Goal: Task Accomplishment & Management: Use online tool/utility

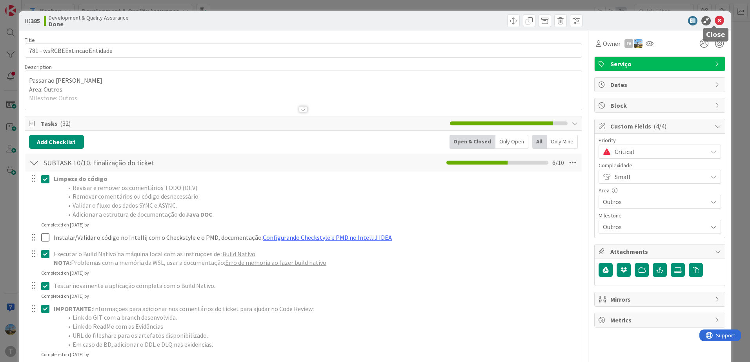
click at [714, 20] on icon at bounding box center [718, 20] width 9 height 9
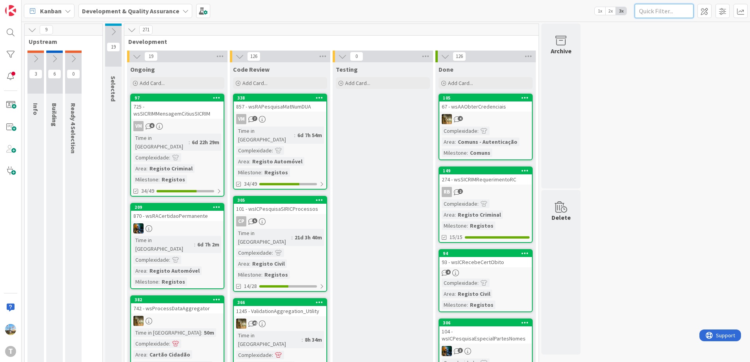
click at [673, 11] on input "text" at bounding box center [663, 11] width 59 height 14
paste input "wssircomrevogacaoextincaoentidadensr"
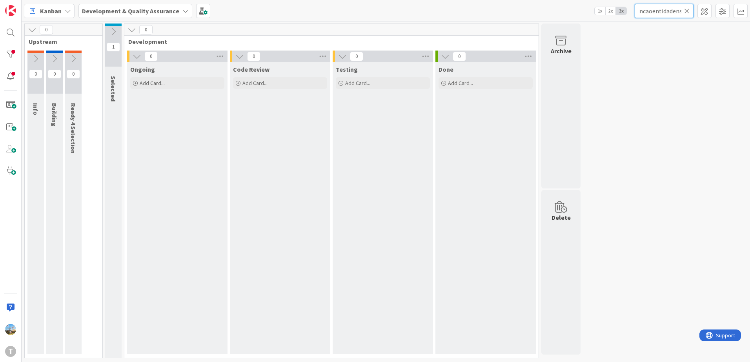
type input "wssircomrevogacaoextincaoentidadensr"
click at [111, 33] on icon at bounding box center [113, 31] width 9 height 9
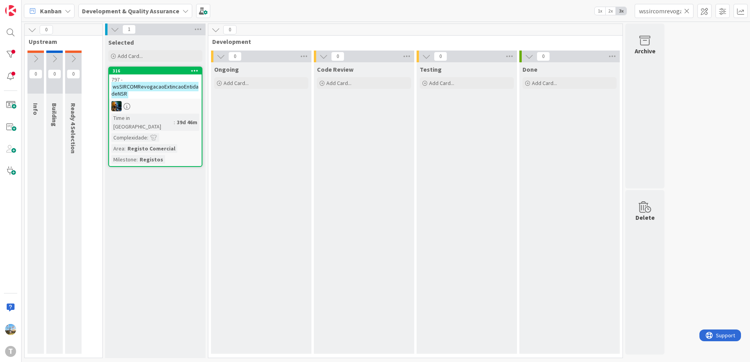
click at [177, 91] on div "797 - wsSIRCOMRevogacaoExtincaoEntidadeNSR" at bounding box center [155, 86] width 93 height 24
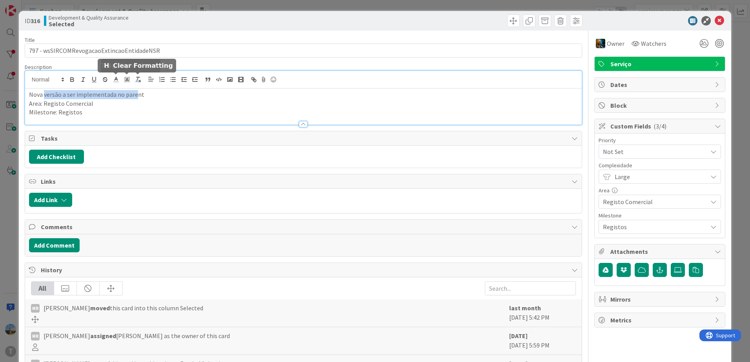
drag, startPoint x: 44, startPoint y: 78, endPoint x: 135, endPoint y: 80, distance: 91.7
click at [135, 80] on div "Nova versão a ser implementada no parent Area: Registo Comercial Milestone: Reg…" at bounding box center [303, 98] width 556 height 54
click at [136, 99] on p "Nova versão a ser implementada no parent" at bounding box center [303, 94] width 548 height 9
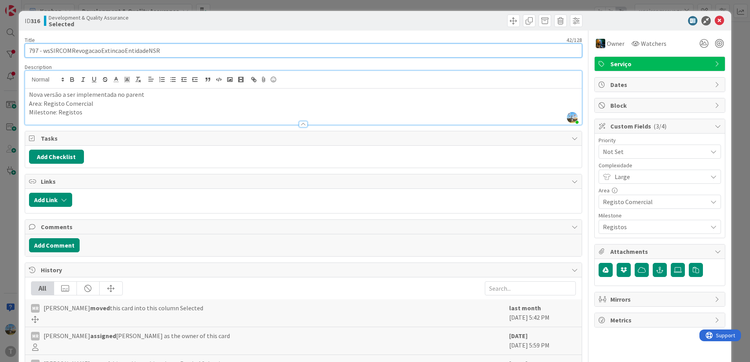
drag, startPoint x: 170, startPoint y: 54, endPoint x: 44, endPoint y: 49, distance: 125.6
click at [44, 49] on input "797 - wsSIRCOMRevogacaoExtincaoEntidadeNSR" at bounding box center [303, 51] width 557 height 14
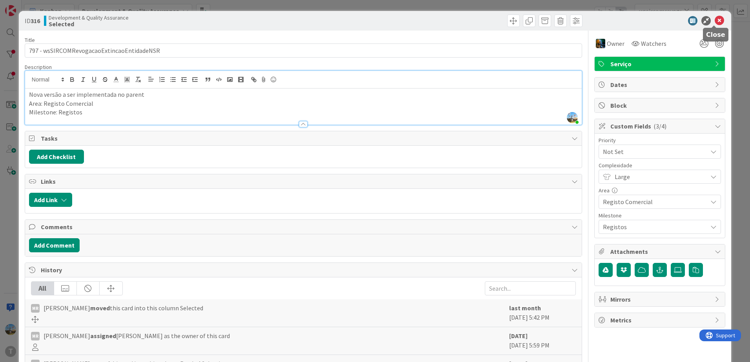
click at [716, 24] on icon at bounding box center [718, 20] width 9 height 9
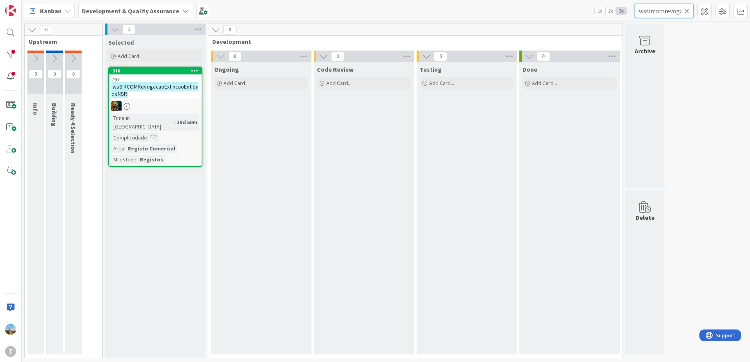
click at [689, 8] on input "wssircomrevogacaoextincaoentidadensr" at bounding box center [663, 11] width 59 height 14
click at [685, 15] on input "wssircomrevogacaoextincaoentidadensr" at bounding box center [663, 11] width 59 height 14
click at [689, 9] on icon at bounding box center [686, 10] width 5 height 7
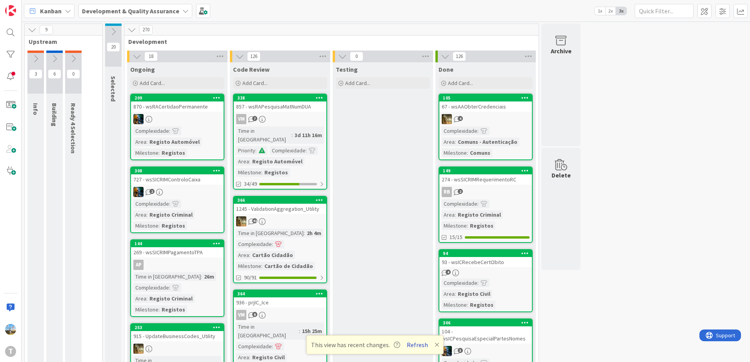
click at [415, 344] on button "Refresh" at bounding box center [417, 345] width 27 height 10
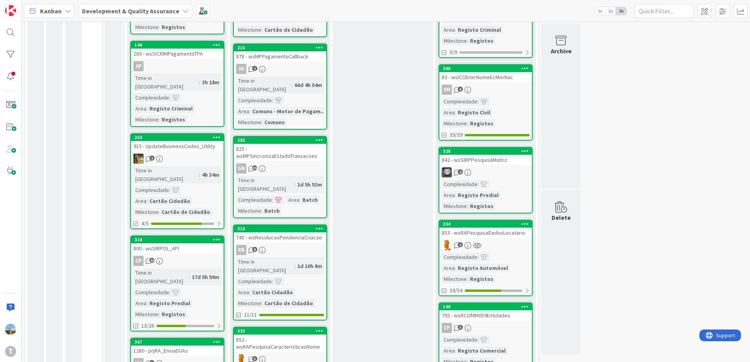
scroll to position [644, 0]
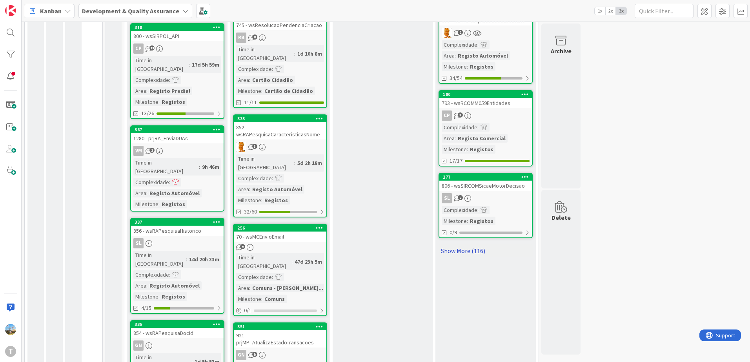
click at [493, 245] on link "Show More (116)" at bounding box center [485, 251] width 94 height 13
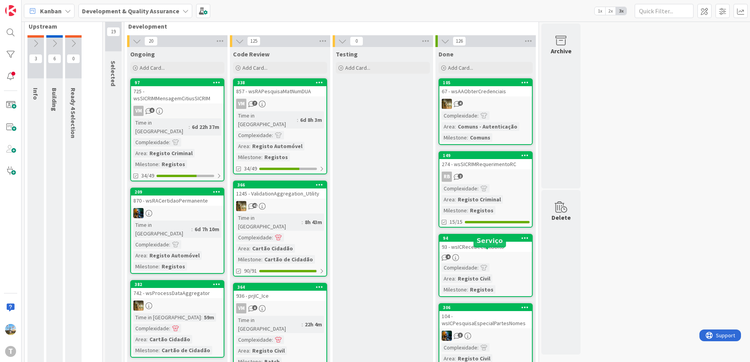
scroll to position [0, 0]
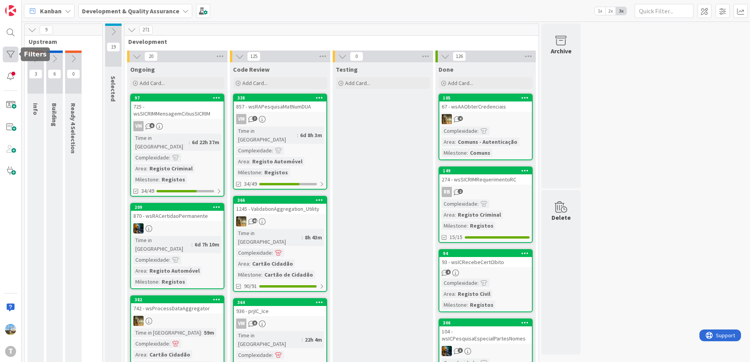
click at [15, 53] on div at bounding box center [11, 55] width 16 height 16
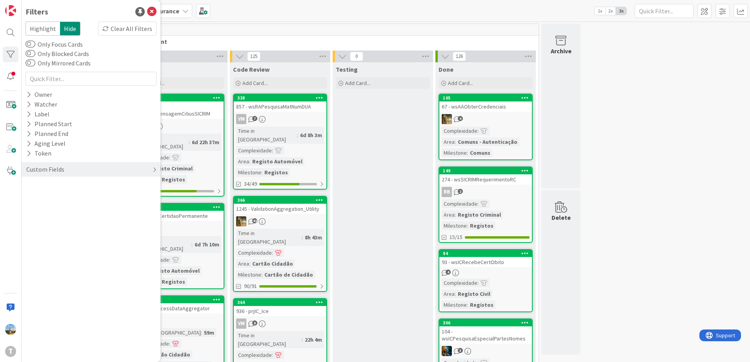
click at [76, 166] on div "Custom Fields" at bounding box center [91, 169] width 139 height 15
click at [76, 183] on div "Priority" at bounding box center [91, 186] width 139 height 10
click at [80, 197] on div "Critical High Medium Low None" at bounding box center [90, 217] width 127 height 51
click at [57, 198] on span "Critical" at bounding box center [51, 197] width 29 height 10
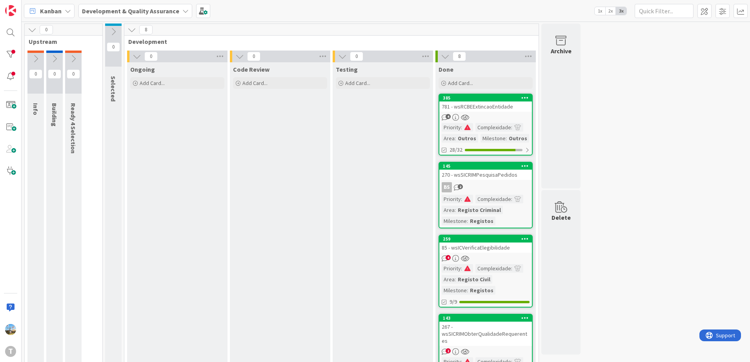
click at [493, 247] on div "85 - wsICVerificaElegibilidade" at bounding box center [485, 248] width 93 height 10
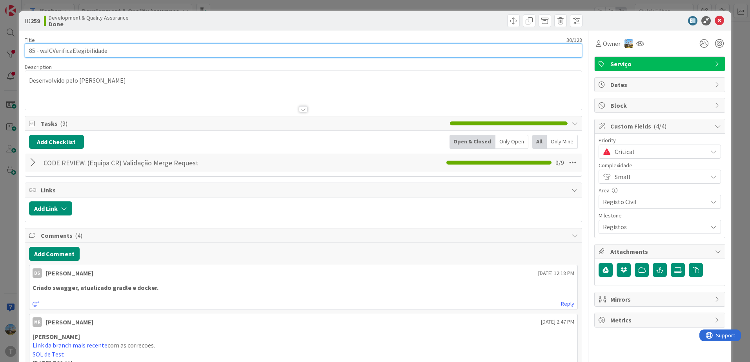
drag, startPoint x: 127, startPoint y: 49, endPoint x: 40, endPoint y: 51, distance: 87.1
click at [40, 51] on input "85 - wsICVerificaElegibilidade" at bounding box center [303, 51] width 557 height 14
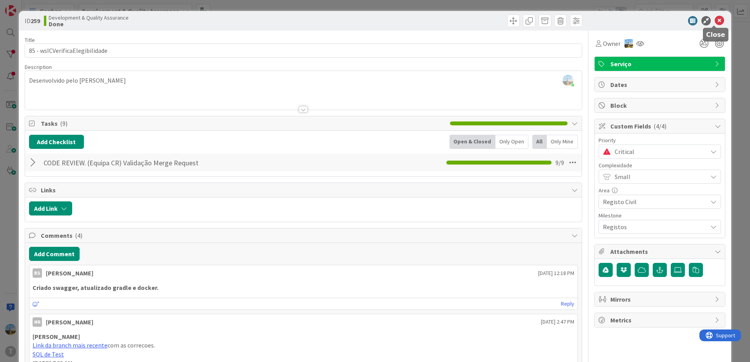
click at [716, 18] on icon at bounding box center [718, 20] width 9 height 9
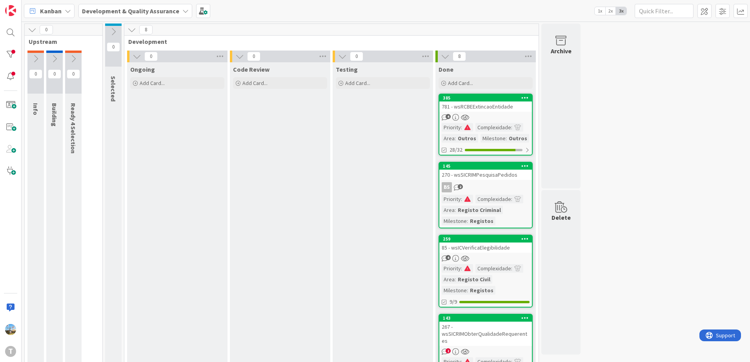
click at [482, 218] on div "Registos" at bounding box center [481, 221] width 27 height 9
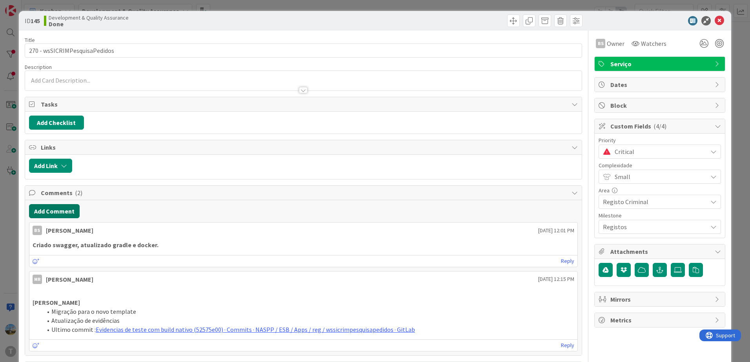
click at [67, 209] on button "Add Comment" at bounding box center [54, 211] width 51 height 14
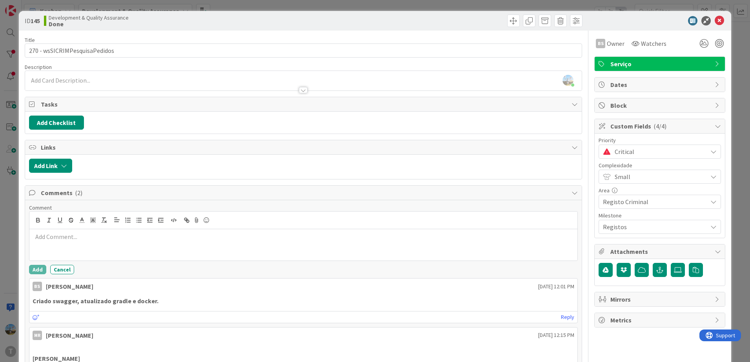
click at [129, 240] on p at bounding box center [303, 236] width 541 height 9
click at [50, 236] on p "[PERSON_NAME]:" at bounding box center [303, 236] width 541 height 9
click at [36, 272] on button "Add" at bounding box center [37, 269] width 17 height 9
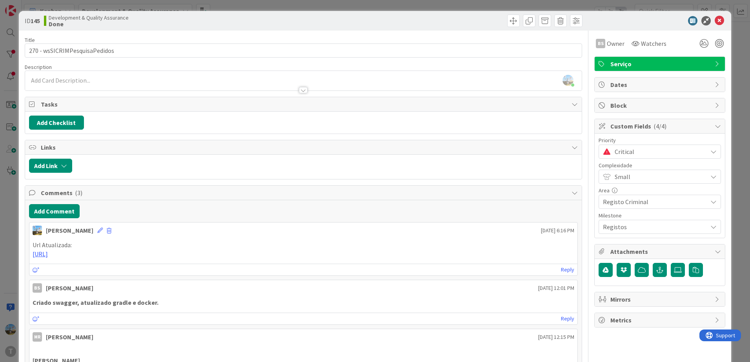
click at [658, 157] on span "Critical" at bounding box center [658, 151] width 89 height 11
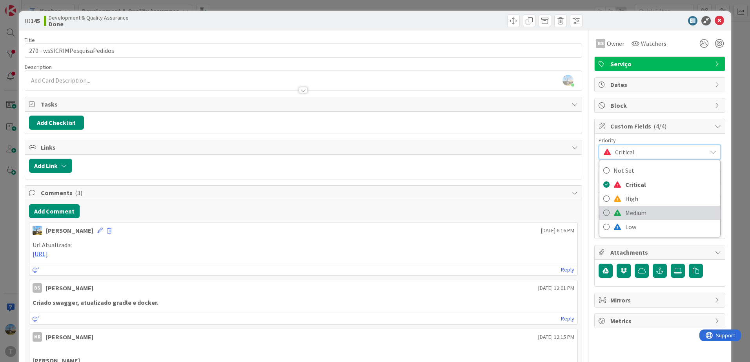
click at [646, 210] on span "Medium" at bounding box center [670, 213] width 91 height 12
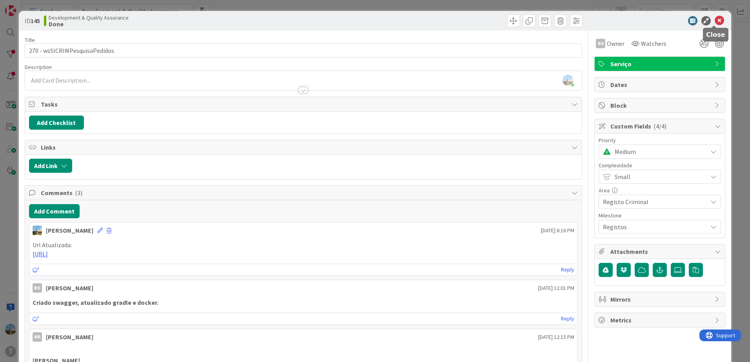
click at [714, 23] on icon at bounding box center [718, 20] width 9 height 9
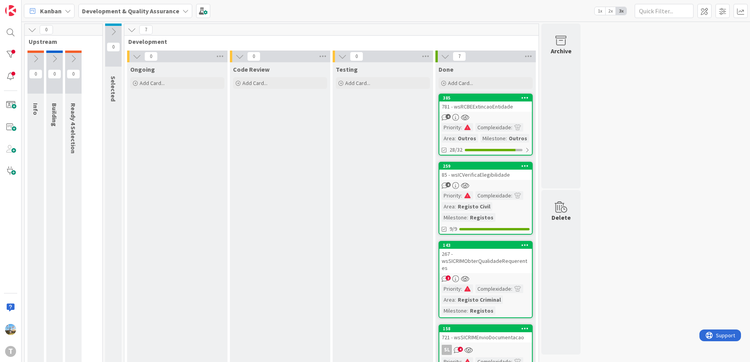
click at [495, 186] on div "4" at bounding box center [485, 185] width 93 height 7
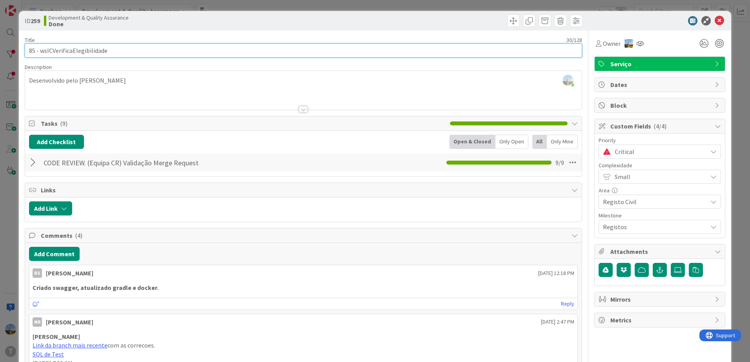
drag, startPoint x: 109, startPoint y: 48, endPoint x: 42, endPoint y: 48, distance: 67.4
click at [42, 48] on input "85 - wsICVerificaElegibilidade" at bounding box center [303, 51] width 557 height 14
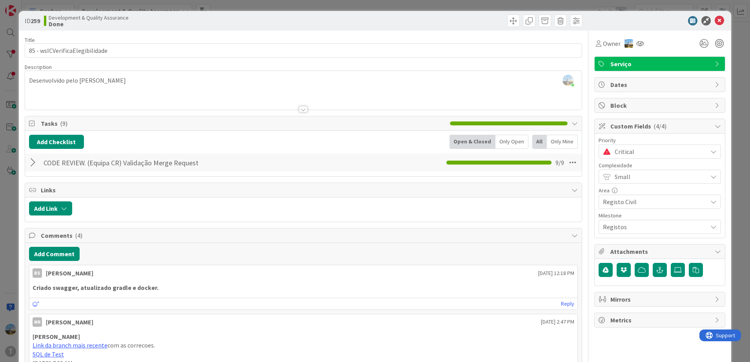
click at [9, 239] on div "ID 259 Development & Quality Assurance Done Title 30 / 128 85 - wsICVerificaEle…" at bounding box center [375, 181] width 750 height 362
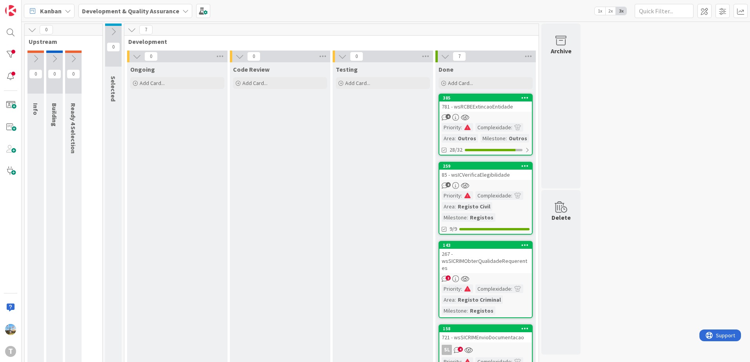
click at [491, 271] on div "267 - wsSICRIMObterQualidadeRequerentes" at bounding box center [485, 261] width 93 height 24
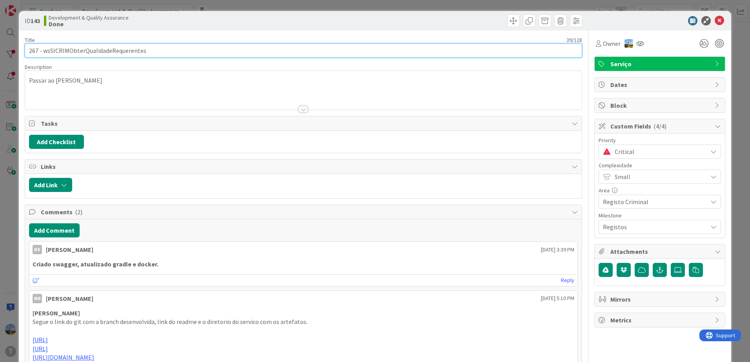
drag, startPoint x: 163, startPoint y: 54, endPoint x: 43, endPoint y: 57, distance: 120.0
click at [43, 57] on input "267 - wsSICRIMObterQualidadeRequerentes" at bounding box center [303, 51] width 557 height 14
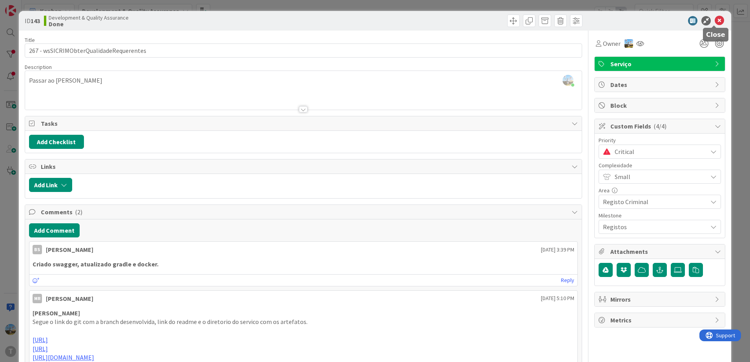
click at [714, 20] on icon at bounding box center [718, 20] width 9 height 9
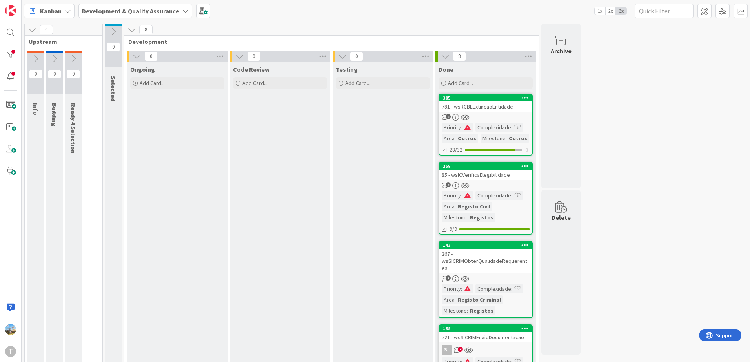
click at [465, 192] on div at bounding box center [467, 195] width 11 height 9
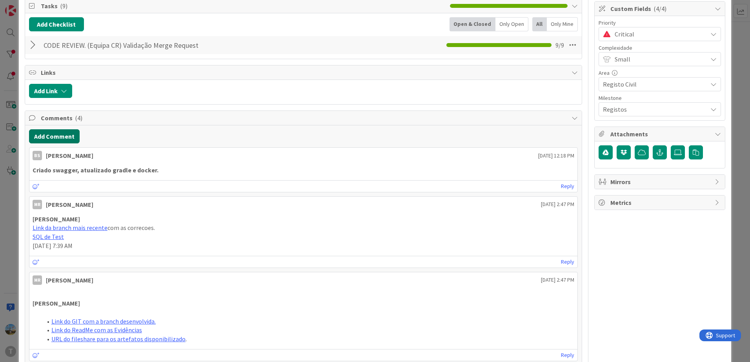
click at [67, 135] on button "Add Comment" at bounding box center [54, 136] width 51 height 14
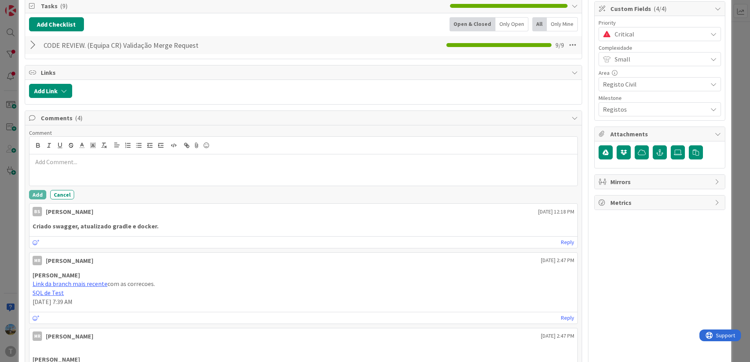
click at [87, 161] on p at bounding box center [303, 162] width 541 height 9
click at [40, 194] on button "Add" at bounding box center [37, 194] width 17 height 9
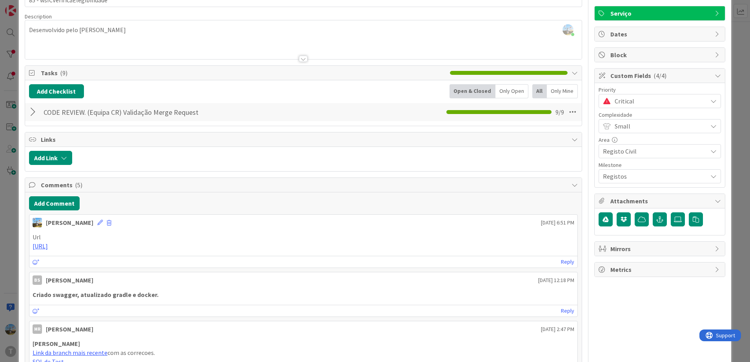
scroll to position [39, 0]
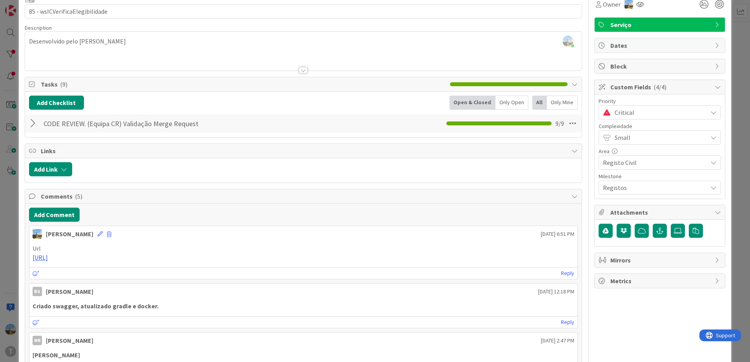
click at [635, 116] on span "Critical" at bounding box center [658, 112] width 89 height 11
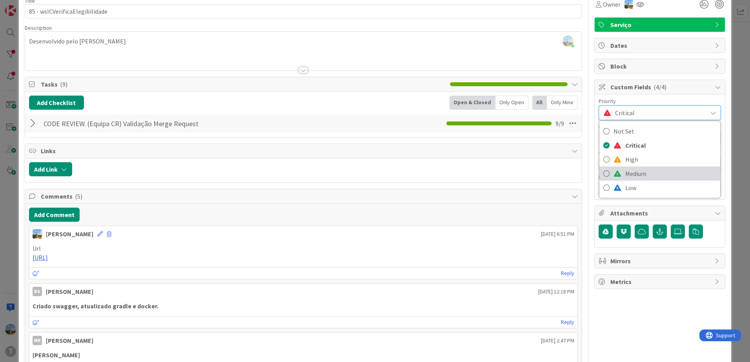
click at [628, 172] on span "Medium" at bounding box center [670, 174] width 91 height 12
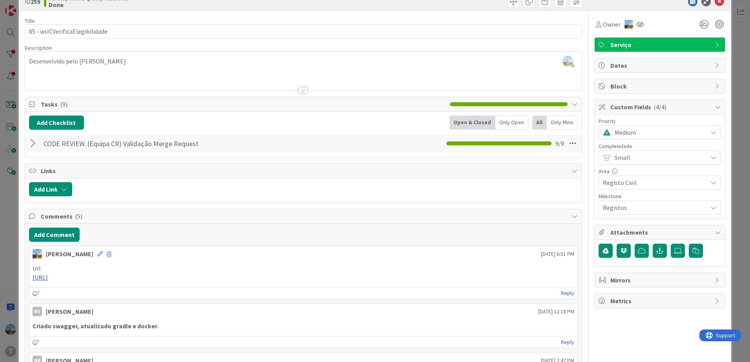
scroll to position [0, 0]
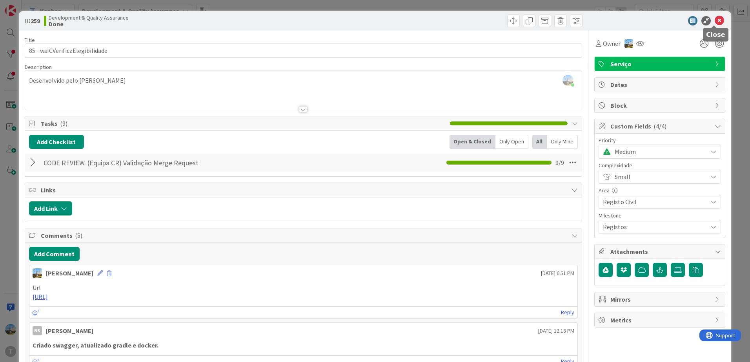
click at [714, 21] on icon at bounding box center [718, 20] width 9 height 9
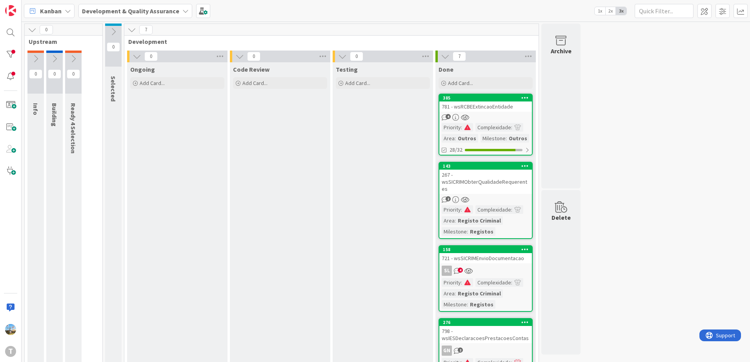
click at [504, 196] on link "143 267 - wsSICRIMObterQualidadeRequerentes 2 Priority : Complexidade : Area : …" at bounding box center [485, 200] width 94 height 77
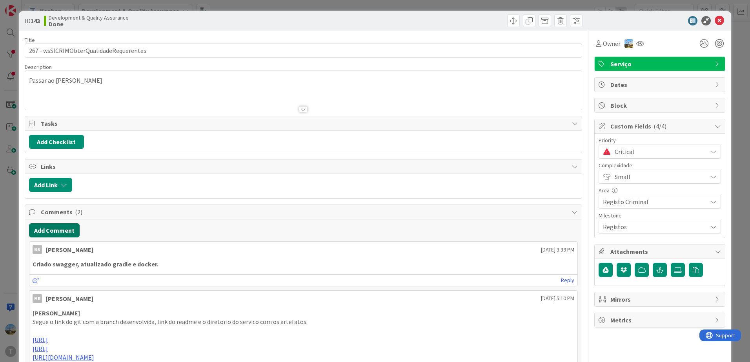
click at [70, 224] on button "Add Comment" at bounding box center [54, 230] width 51 height 14
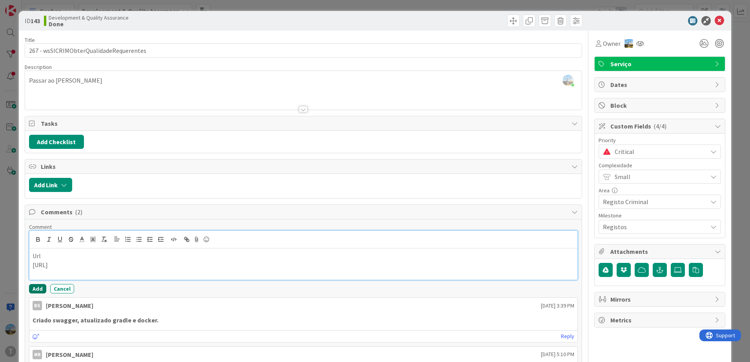
click at [38, 289] on button "Add" at bounding box center [37, 288] width 17 height 9
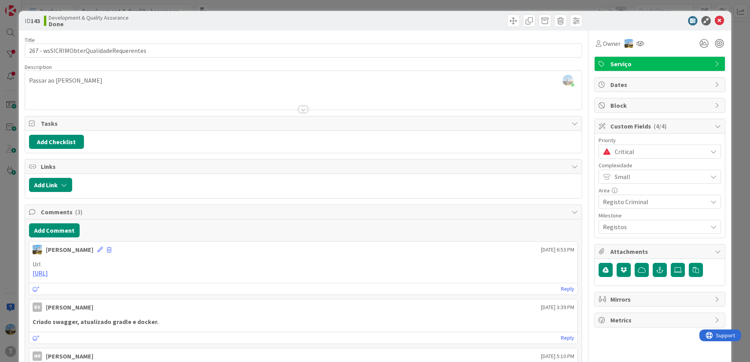
click at [643, 149] on span "Critical" at bounding box center [658, 151] width 89 height 11
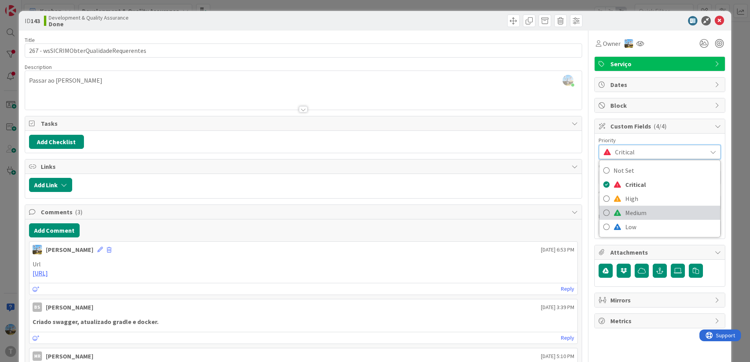
click at [641, 212] on span "Medium" at bounding box center [670, 213] width 91 height 12
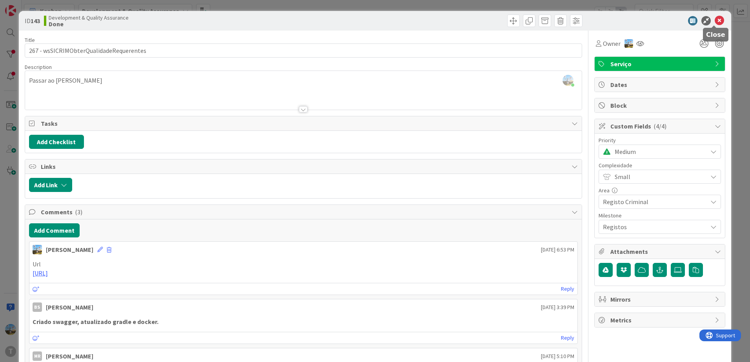
click at [714, 21] on icon at bounding box center [718, 20] width 9 height 9
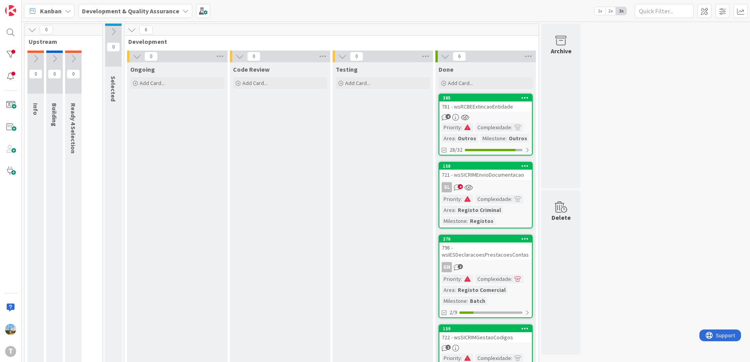
click at [500, 116] on div "4" at bounding box center [485, 117] width 93 height 7
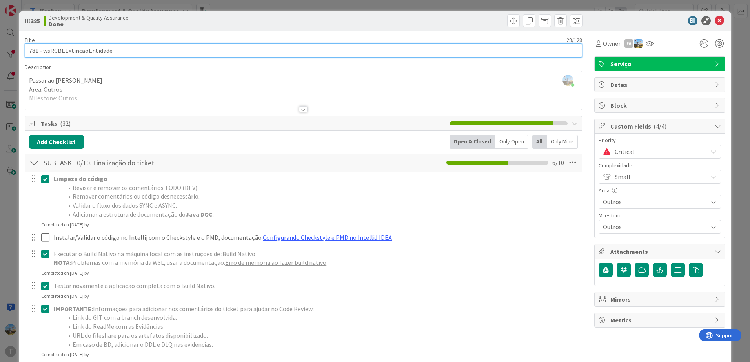
drag, startPoint x: 117, startPoint y: 51, endPoint x: 44, endPoint y: 47, distance: 73.0
click at [44, 47] on input "781 - wsRCBEExtincaoEntidade" at bounding box center [303, 51] width 557 height 14
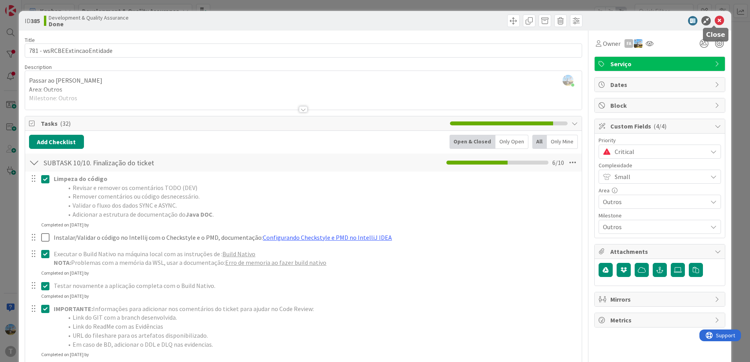
click at [714, 21] on icon at bounding box center [718, 20] width 9 height 9
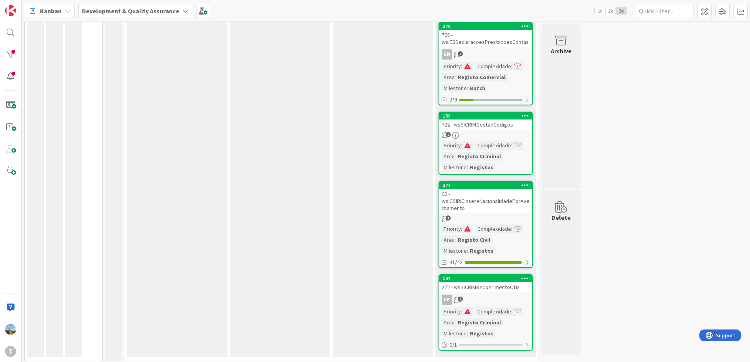
scroll to position [216, 0]
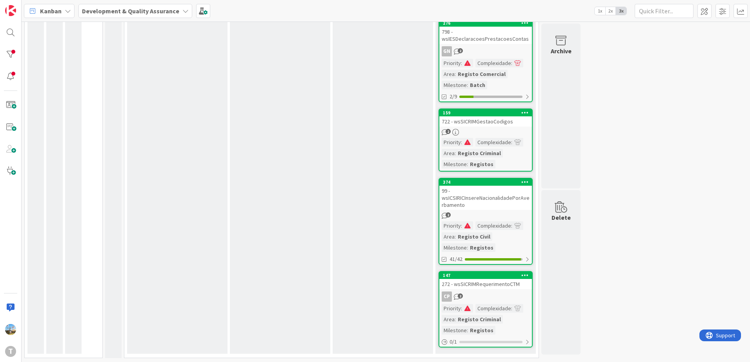
click at [503, 298] on div "CP 2" at bounding box center [485, 297] width 93 height 10
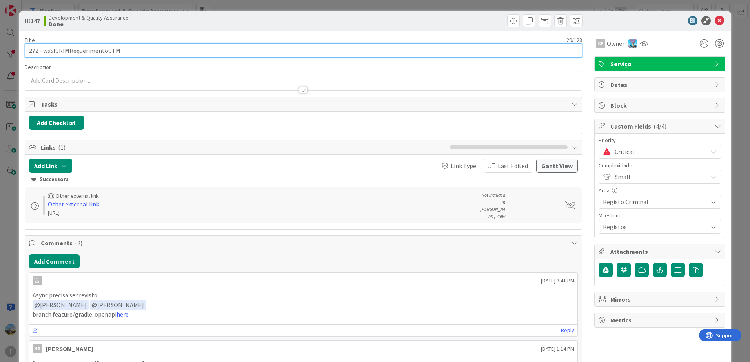
drag, startPoint x: 145, startPoint y: 50, endPoint x: 44, endPoint y: 49, distance: 100.8
click at [44, 49] on input "272 - wsSICRIMRequerimentoCTM" at bounding box center [303, 51] width 557 height 14
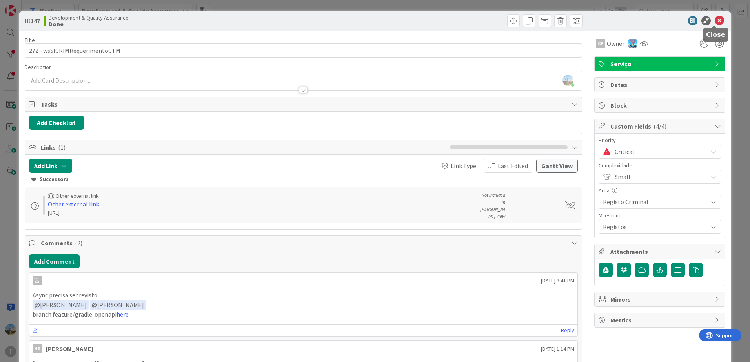
click at [714, 21] on icon at bounding box center [718, 20] width 9 height 9
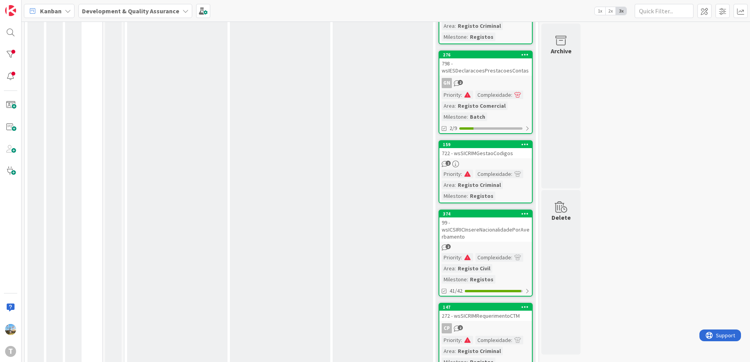
scroll to position [196, 0]
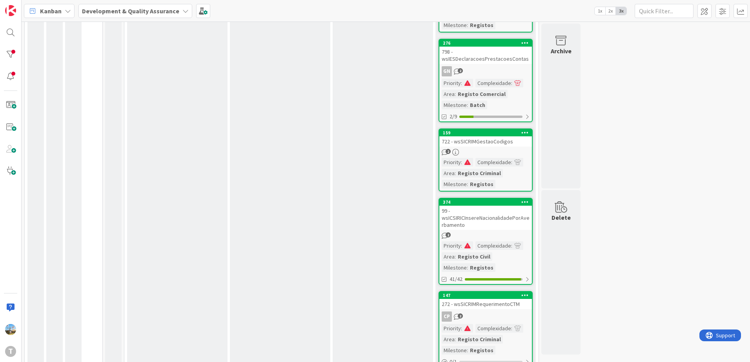
click at [389, 183] on div "Testing Add Card..." at bounding box center [382, 120] width 100 height 508
